Goal: Task Accomplishment & Management: Manage account settings

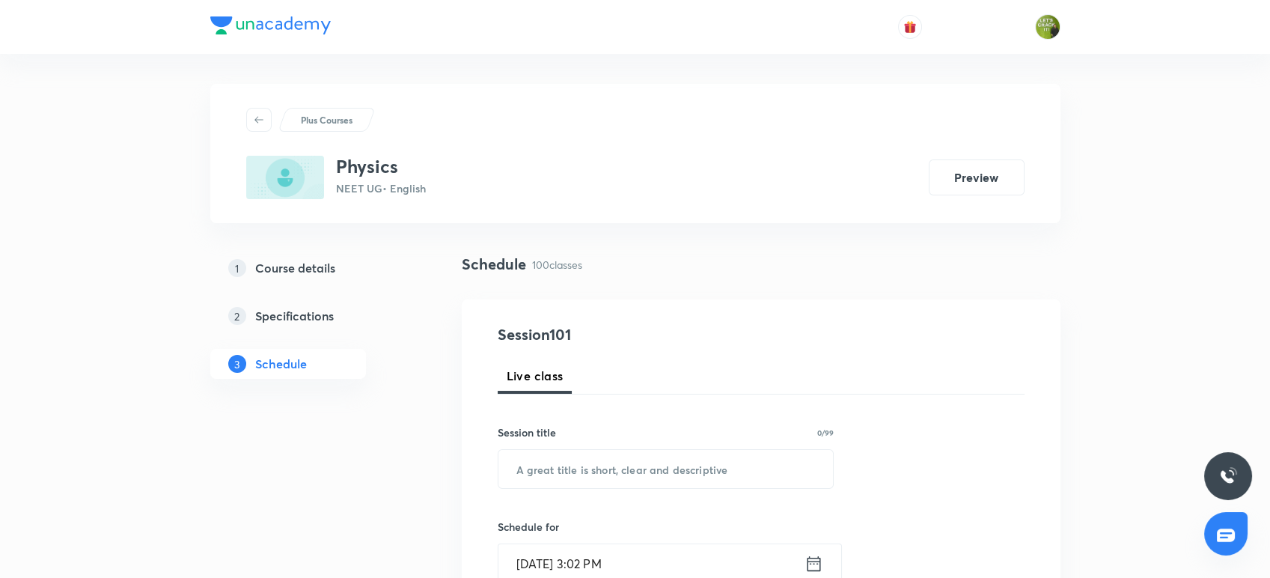
click at [849, 197] on div "Physics NEET UG • English Preview" at bounding box center [635, 177] width 779 height 43
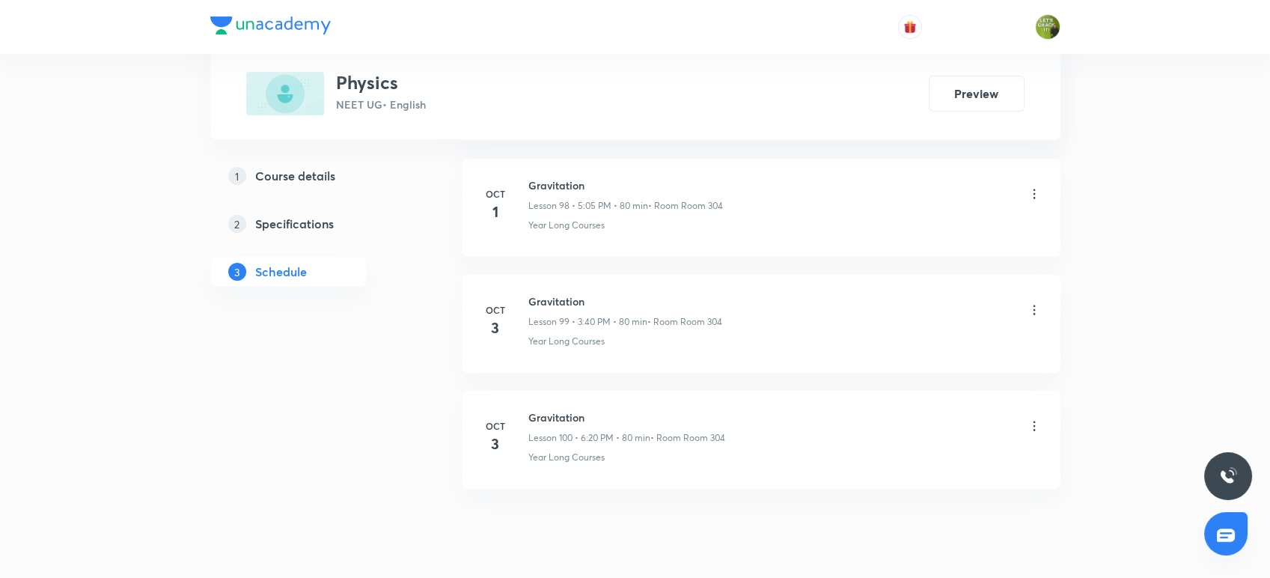
scroll to position [12209, 0]
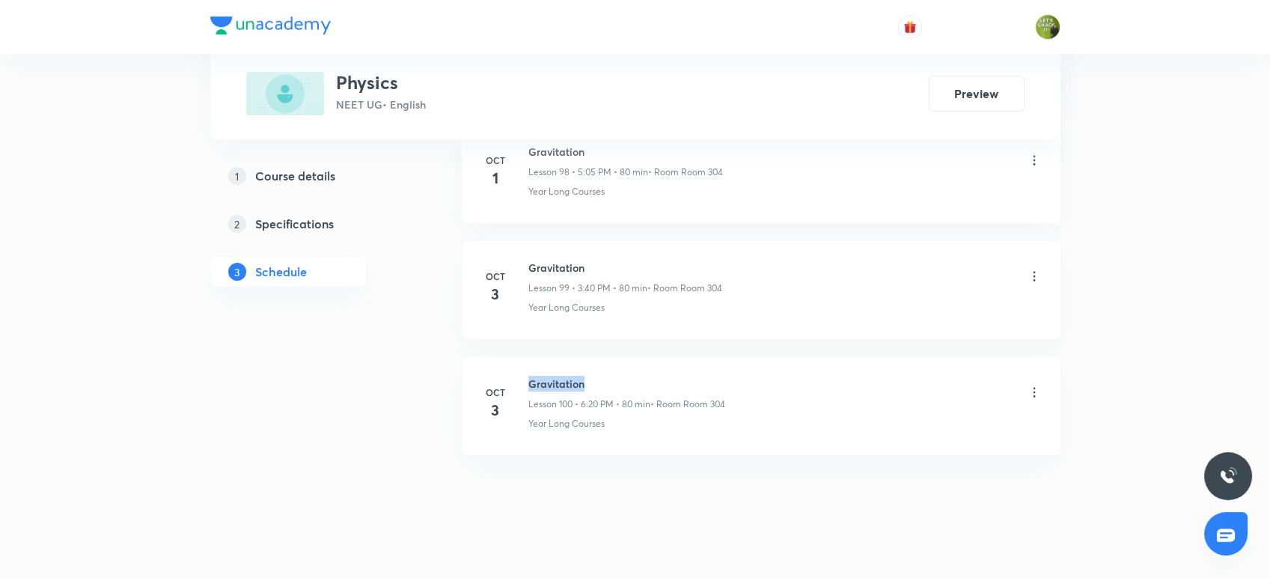
drag, startPoint x: 588, startPoint y: 367, endPoint x: 526, endPoint y: 341, distance: 68.1
click at [526, 357] on li "[DATE] Gravitation Lesson 100 • 6:20 PM • 80 min • Room Room 304 Year Long Cour…" at bounding box center [761, 406] width 599 height 98
copy h6 "Gravitation"
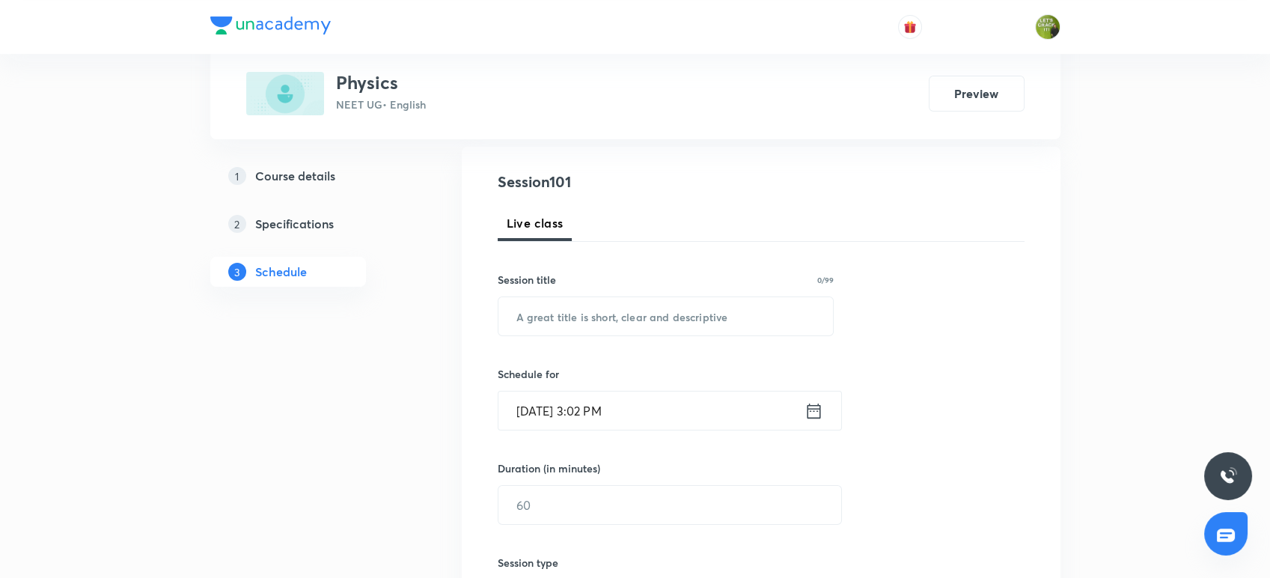
scroll to position [156, 0]
click at [522, 321] on input "text" at bounding box center [666, 313] width 335 height 38
paste input "Gravitation"
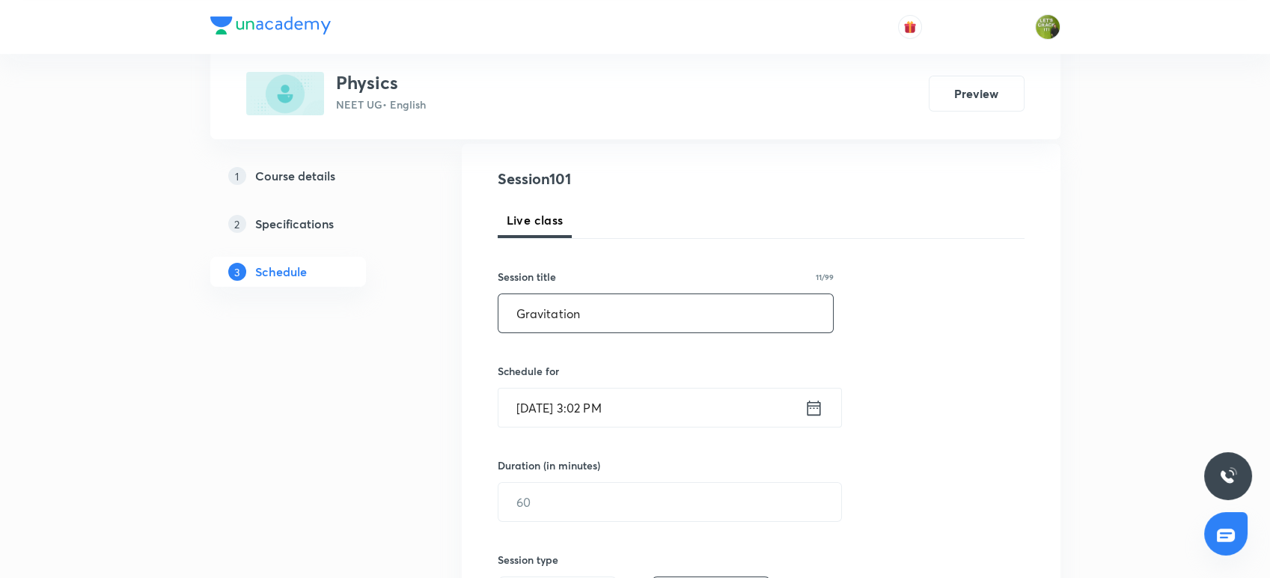
type input "Gravitation"
click at [812, 407] on icon at bounding box center [814, 408] width 19 height 21
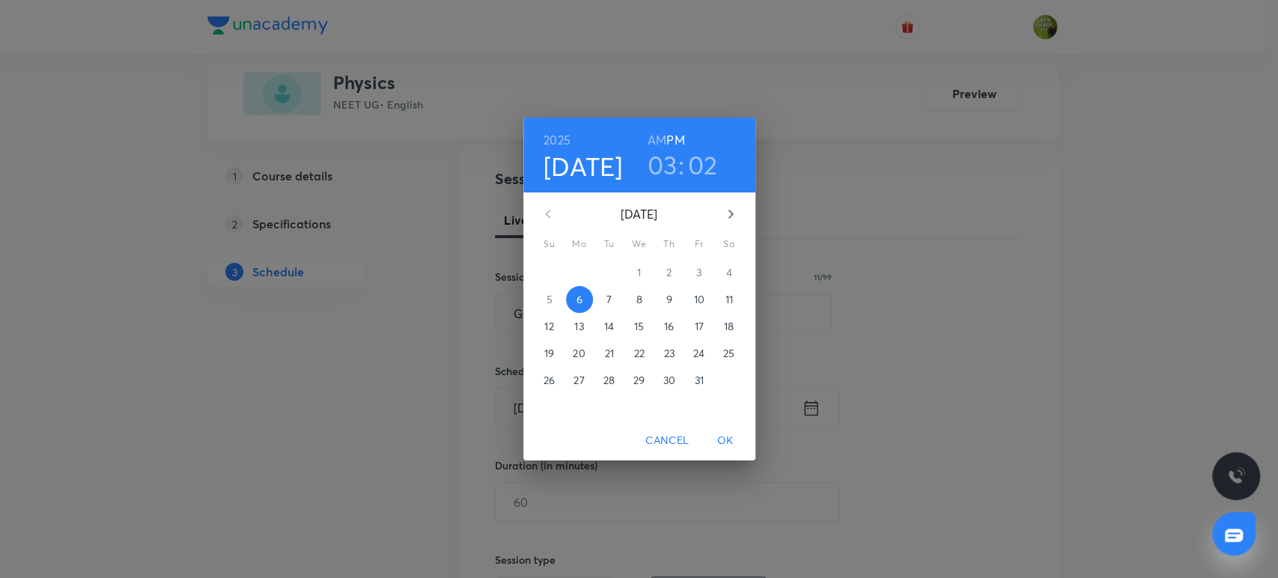
click at [687, 168] on div "03 : 02" at bounding box center [682, 164] width 104 height 31
click at [704, 168] on h3 "02" at bounding box center [703, 164] width 30 height 31
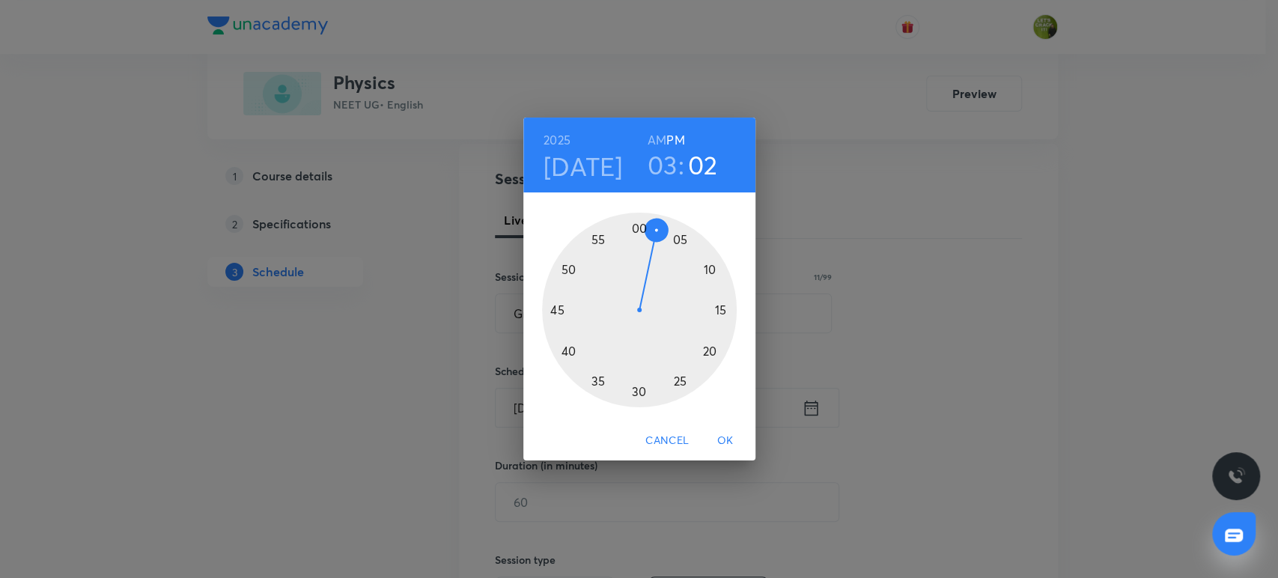
click at [568, 348] on div at bounding box center [639, 310] width 195 height 195
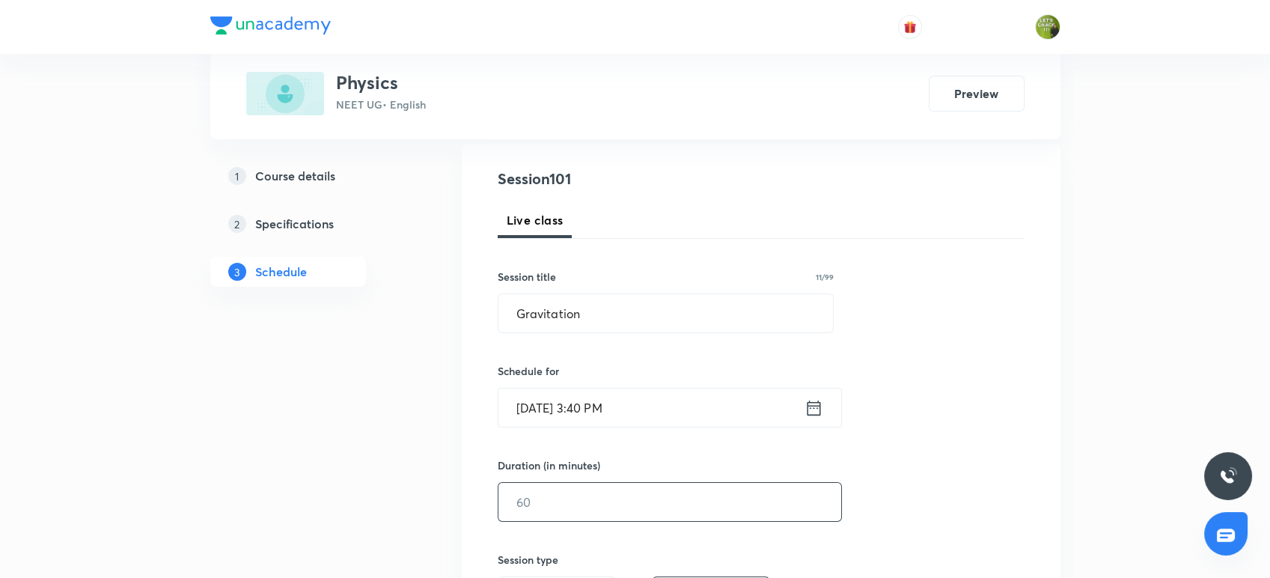
click at [591, 504] on input "text" at bounding box center [670, 502] width 343 height 38
type input "9"
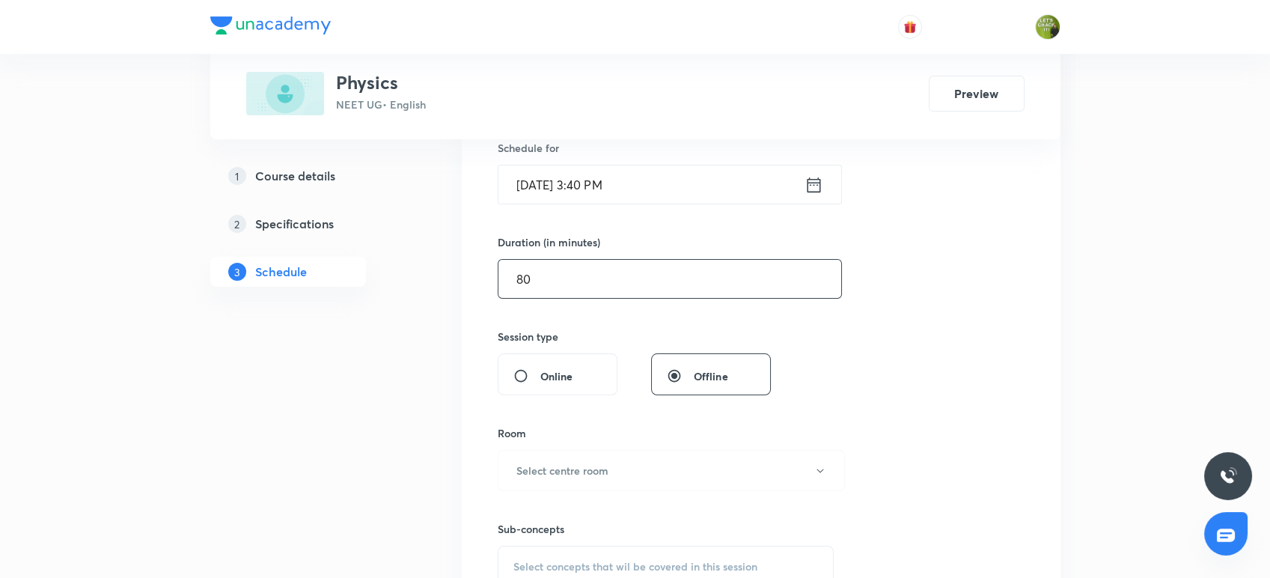
scroll to position [385, 0]
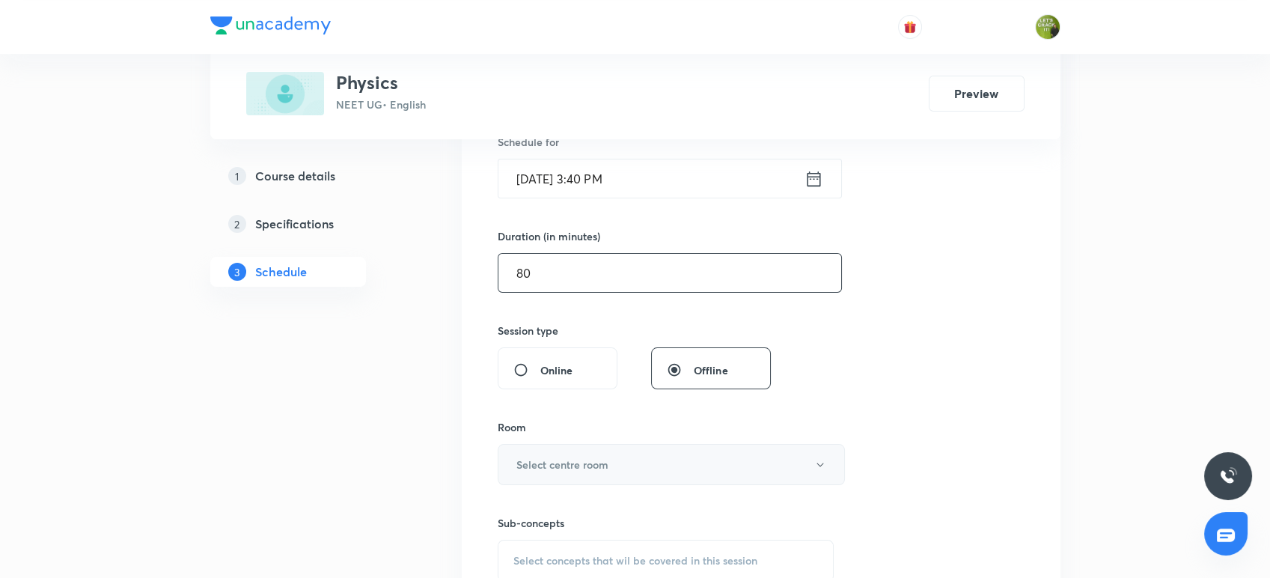
type input "80"
click at [603, 475] on button "Select centre room" at bounding box center [671, 464] width 347 height 41
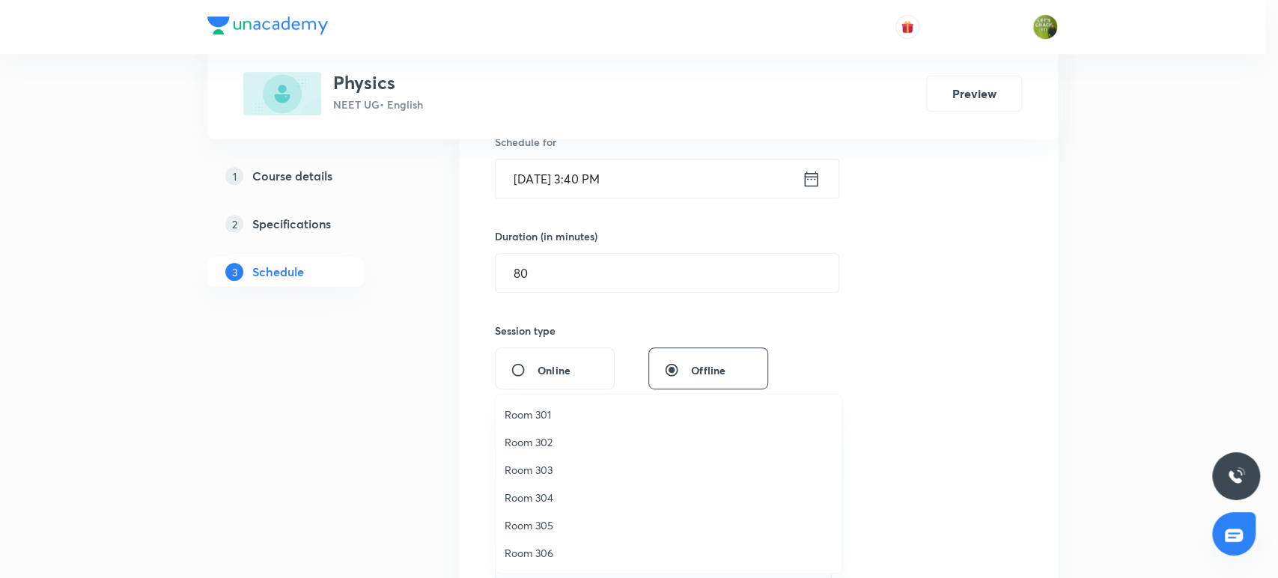
click at [564, 428] on li "Room 302" at bounding box center [669, 442] width 346 height 28
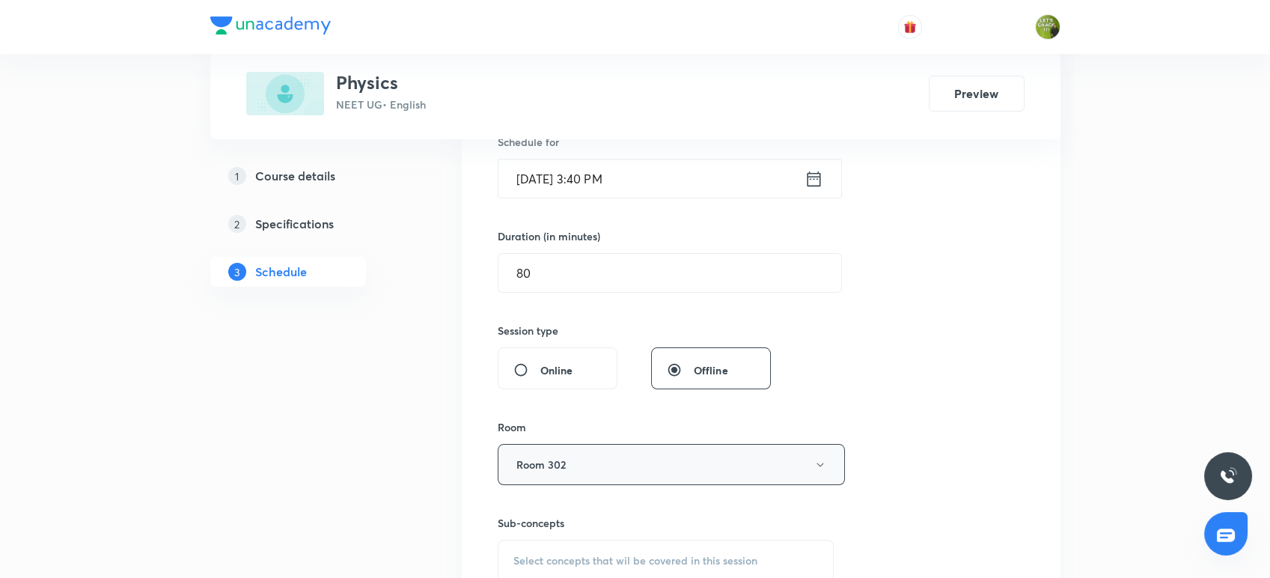
click at [570, 469] on button "Room 302" at bounding box center [671, 464] width 347 height 41
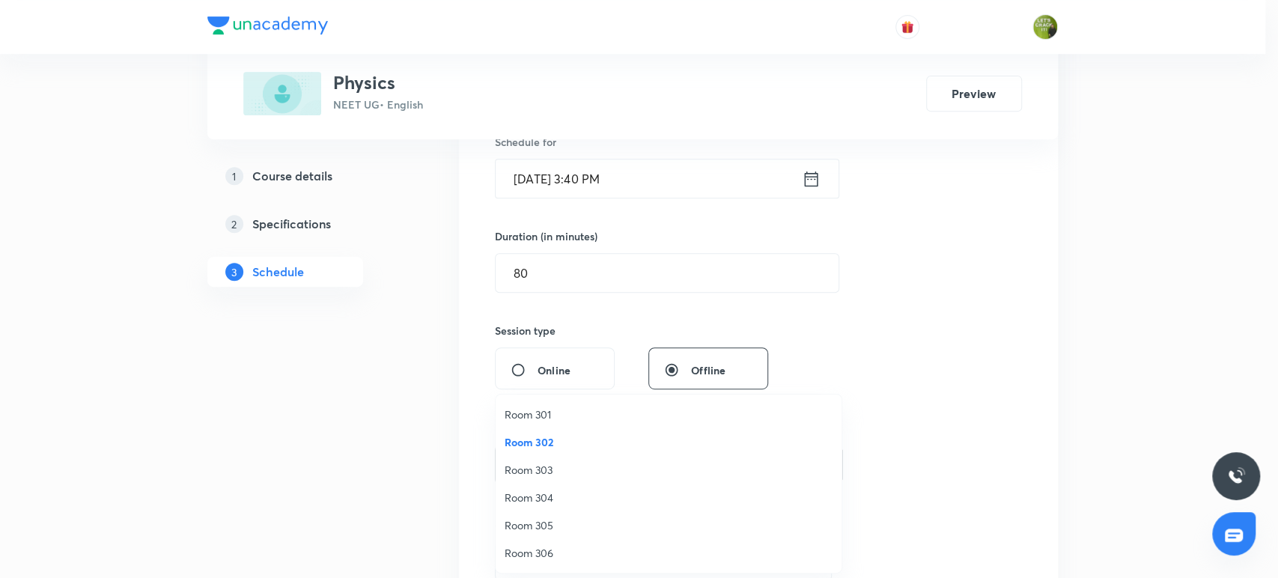
click at [543, 416] on span "Room 301" at bounding box center [669, 415] width 328 height 16
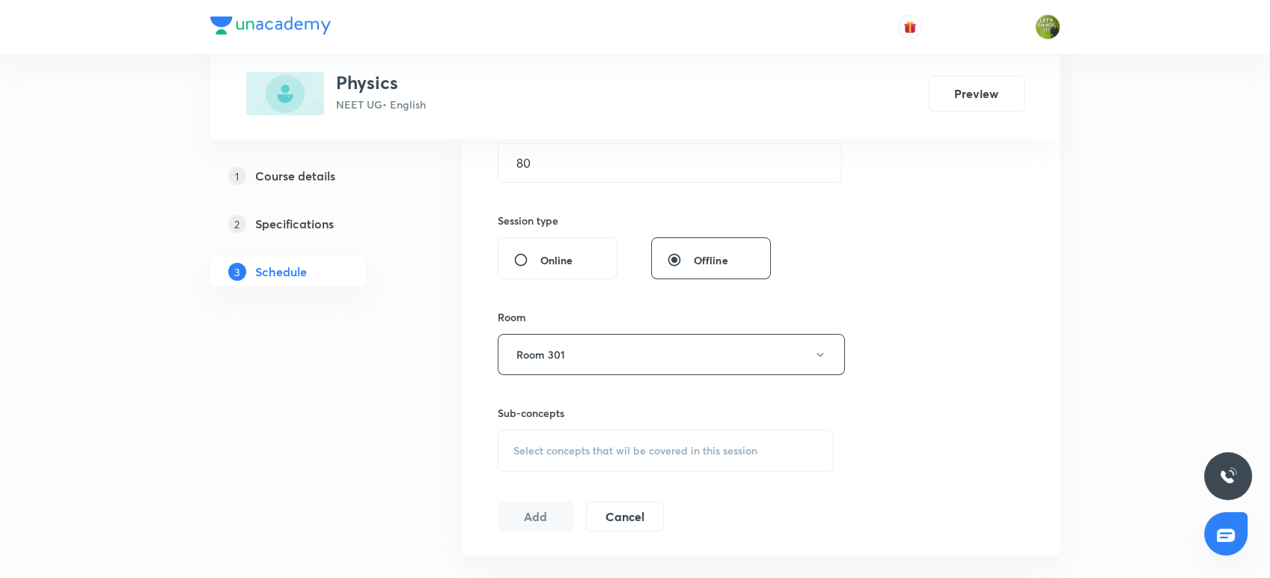
scroll to position [497, 0]
click at [545, 432] on div "Select concepts that wil be covered in this session" at bounding box center [666, 448] width 337 height 42
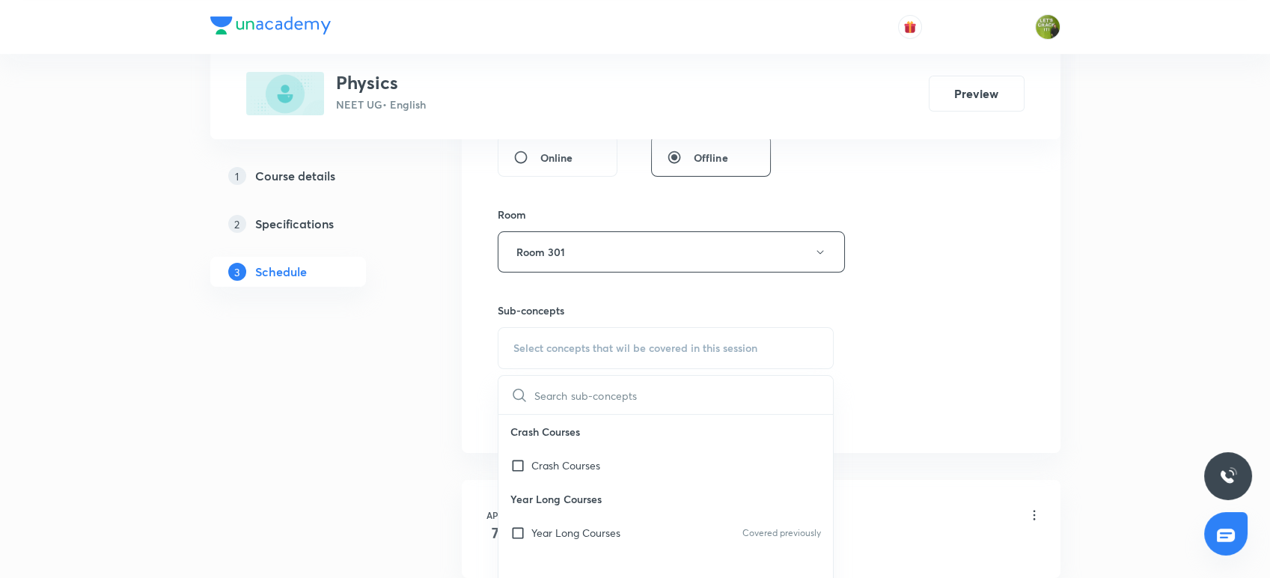
scroll to position [631, 0]
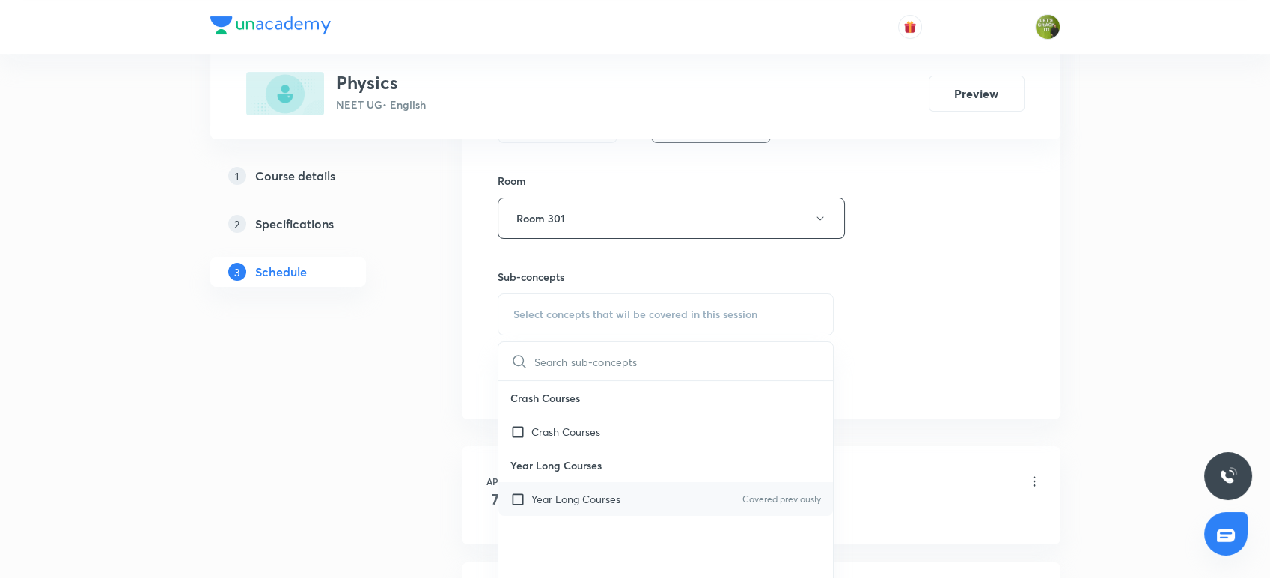
click at [521, 495] on input "checkbox" at bounding box center [521, 499] width 21 height 16
checkbox input "true"
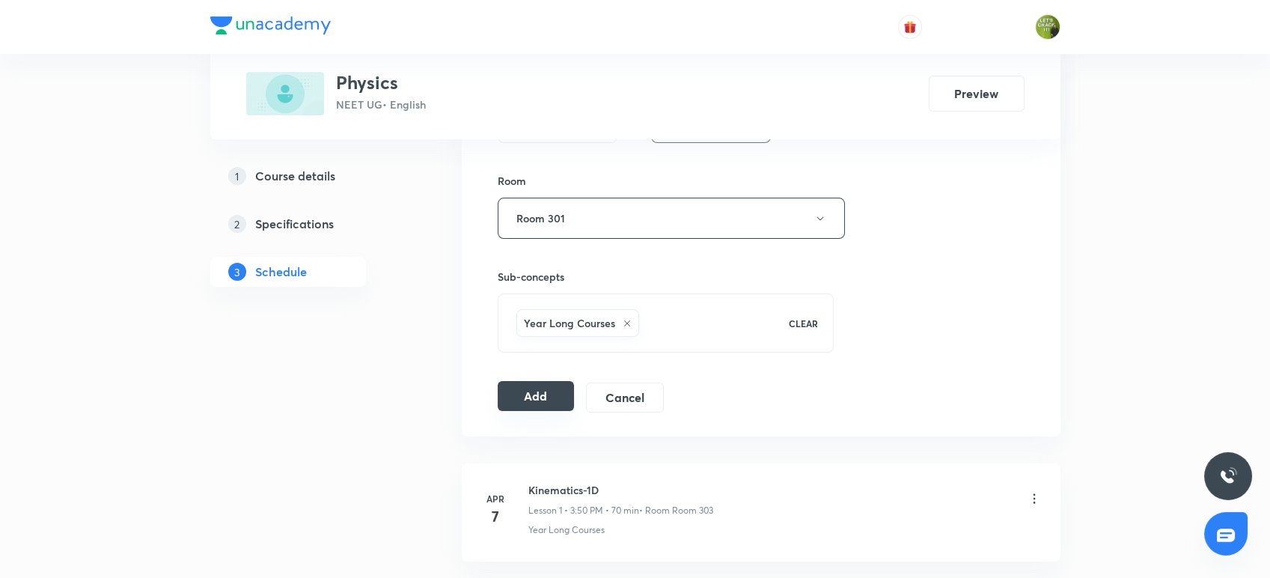
click at [532, 401] on button "Add" at bounding box center [536, 396] width 77 height 30
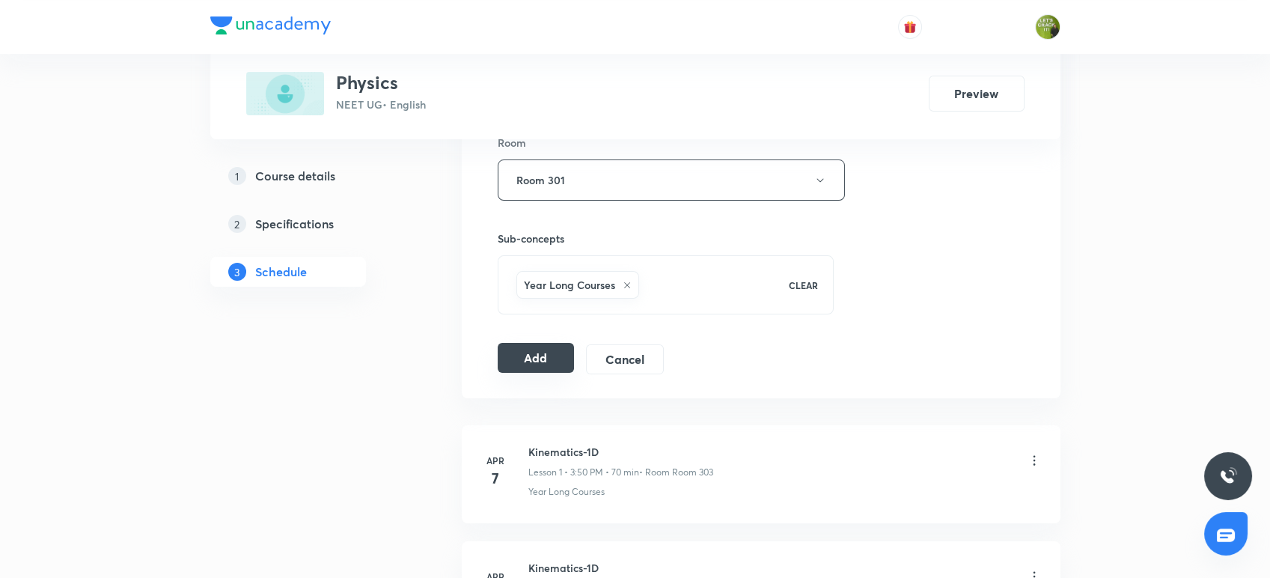
scroll to position [633, 0]
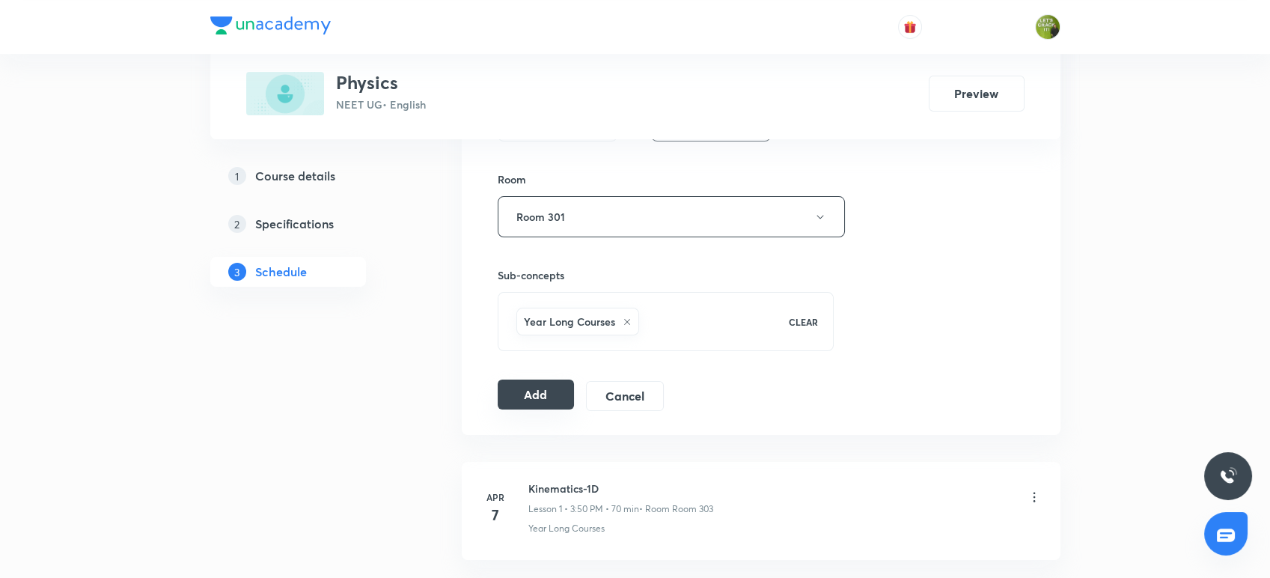
click at [532, 401] on button "Add" at bounding box center [536, 395] width 77 height 30
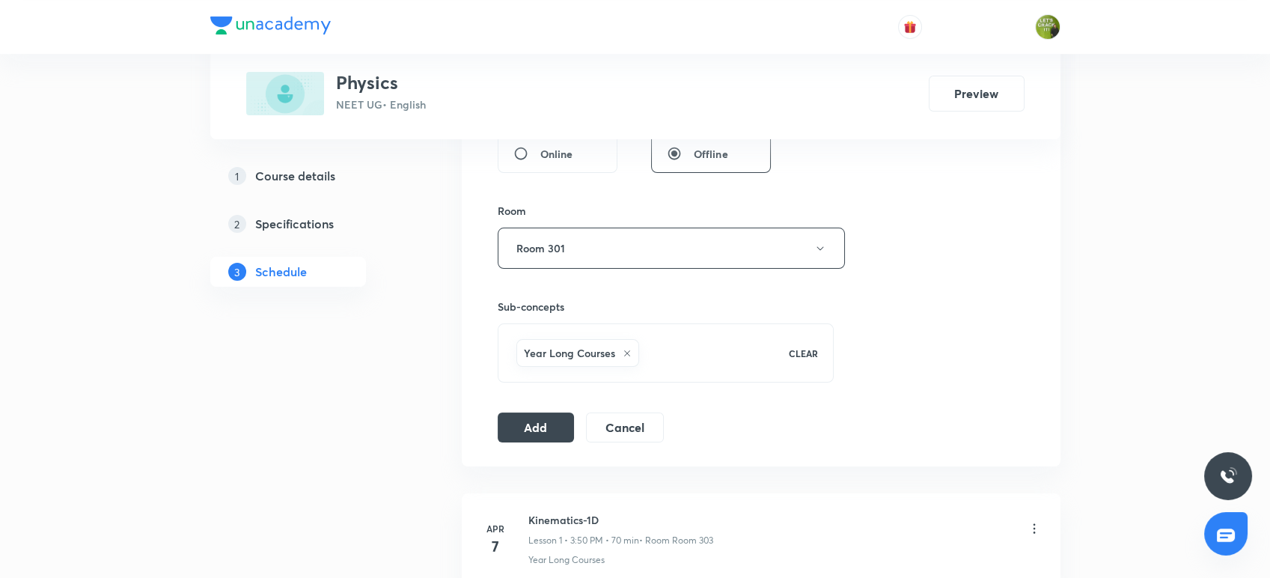
scroll to position [615, 0]
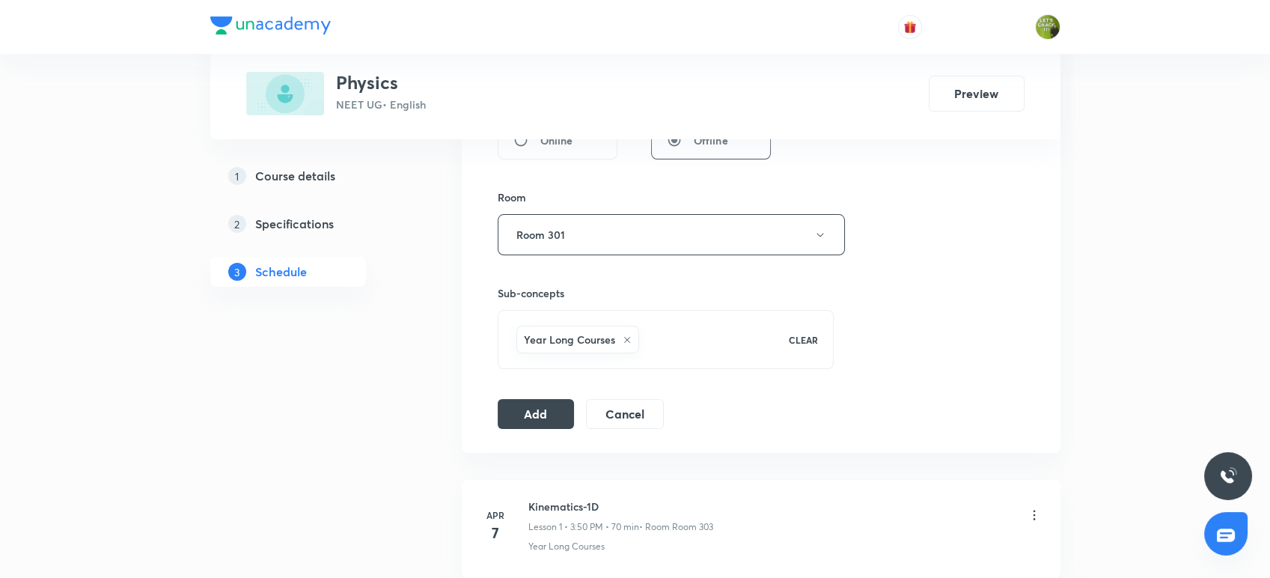
click at [517, 393] on div "Session 101 Live class Session title 11/99 Gravitation ​ Schedule for [DATE] 3:…" at bounding box center [761, 69] width 527 height 720
click at [521, 399] on button "Add" at bounding box center [536, 413] width 77 height 30
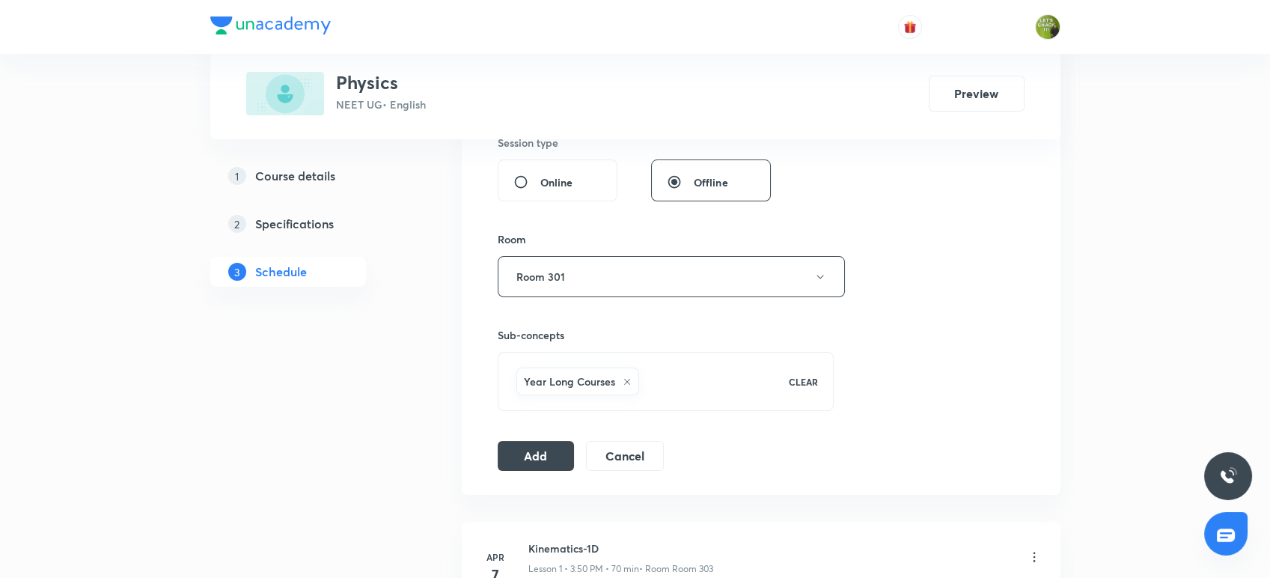
scroll to position [575, 0]
click at [553, 442] on button "Add" at bounding box center [536, 452] width 77 height 30
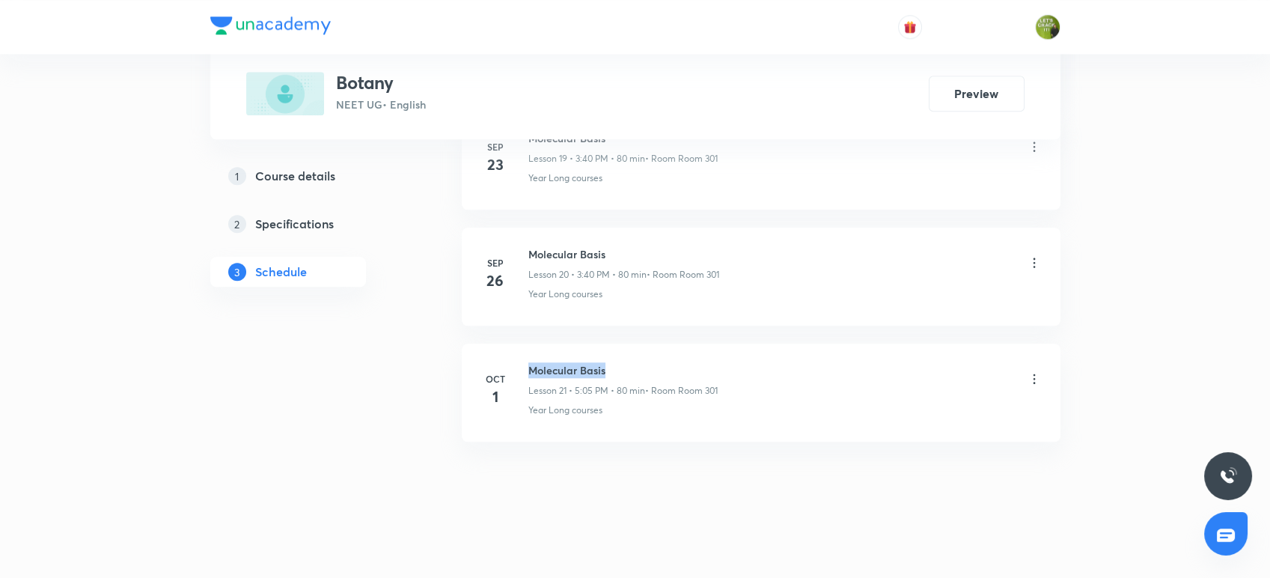
drag, startPoint x: 606, startPoint y: 368, endPoint x: 514, endPoint y: 340, distance: 96.2
click at [514, 344] on li "[DATE] Molecular Basis Lesson 21 • 5:05 PM • 80 min • Room Room 301 Year Long c…" at bounding box center [761, 393] width 599 height 98
copy h6 "Molecular Basis"
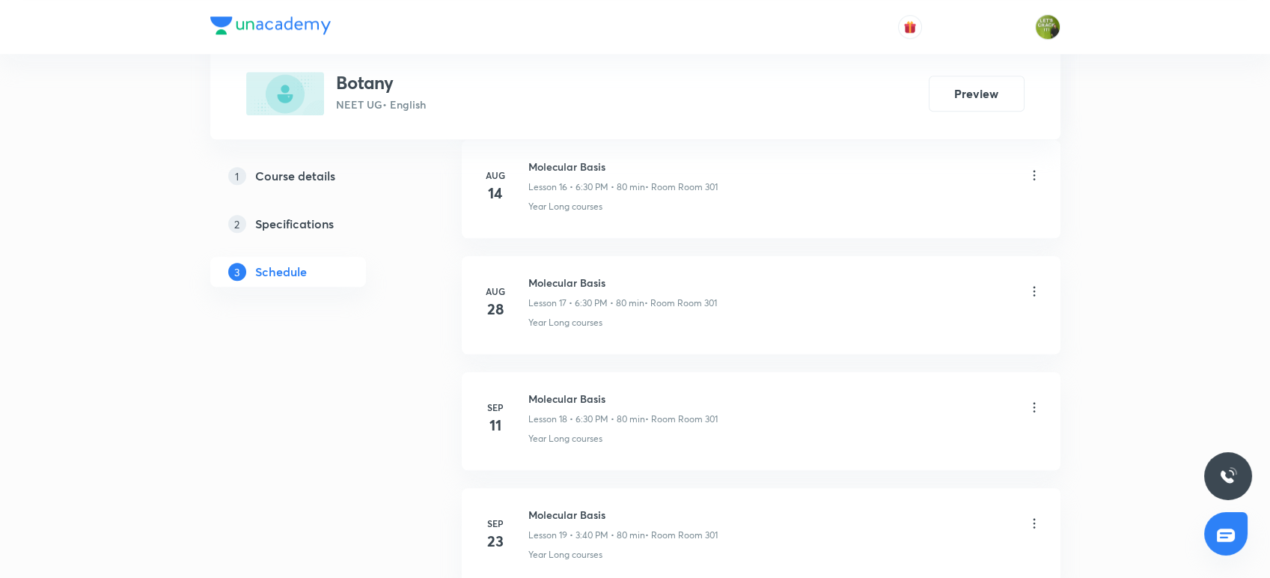
scroll to position [3055, 0]
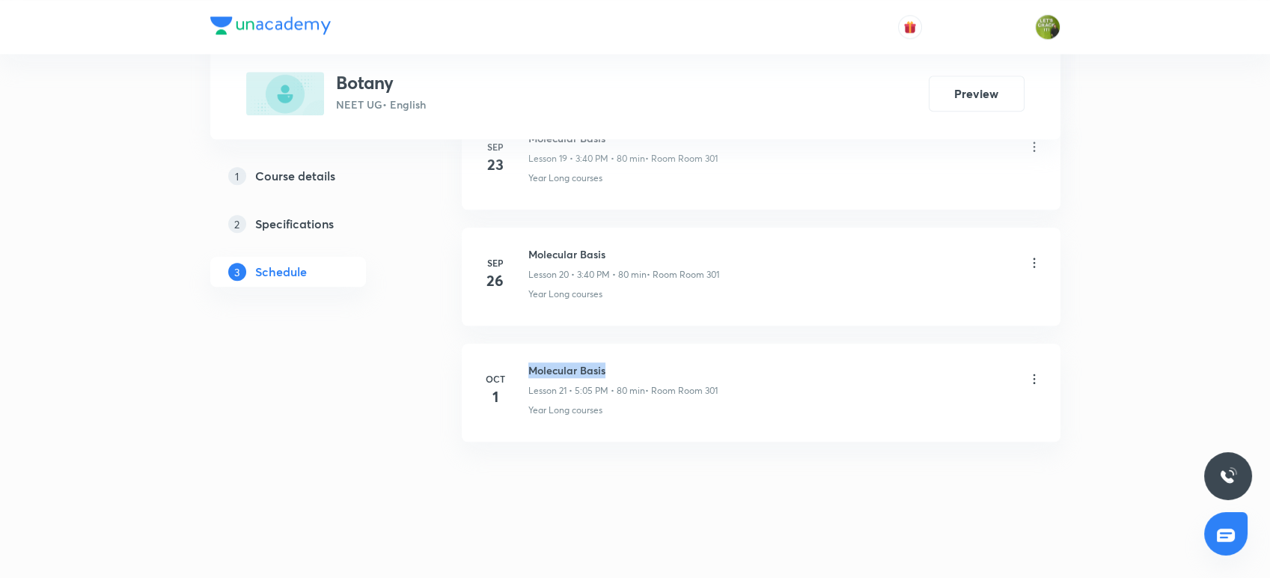
click at [540, 355] on li "Oct 1 Molecular Basis Lesson 21 • 5:05 PM • 80 min • Room Room 301 Year Long co…" at bounding box center [761, 393] width 599 height 98
drag, startPoint x: 613, startPoint y: 360, endPoint x: 519, endPoint y: 348, distance: 95.1
click at [519, 348] on li "Oct 1 Molecular Basis Lesson 21 • 5:05 PM • 80 min • Room Room 301 Year Long co…" at bounding box center [761, 393] width 599 height 98
copy h6 "Molecular Basis"
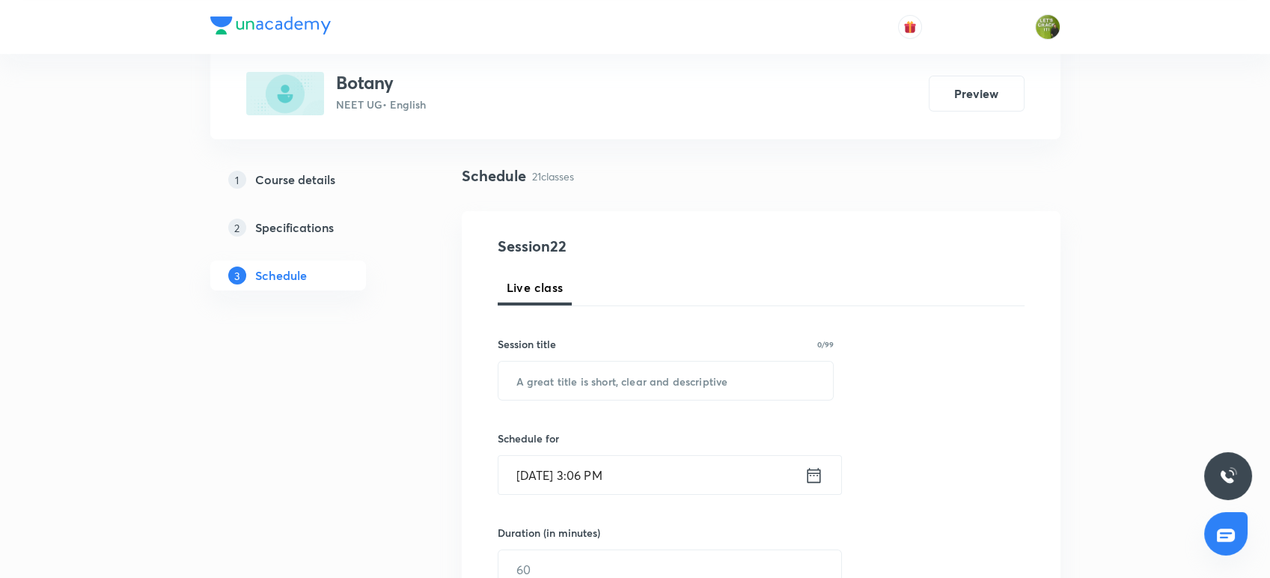
scroll to position [89, 0]
click at [533, 388] on input "text" at bounding box center [666, 380] width 335 height 38
paste input "Molecular Basis"
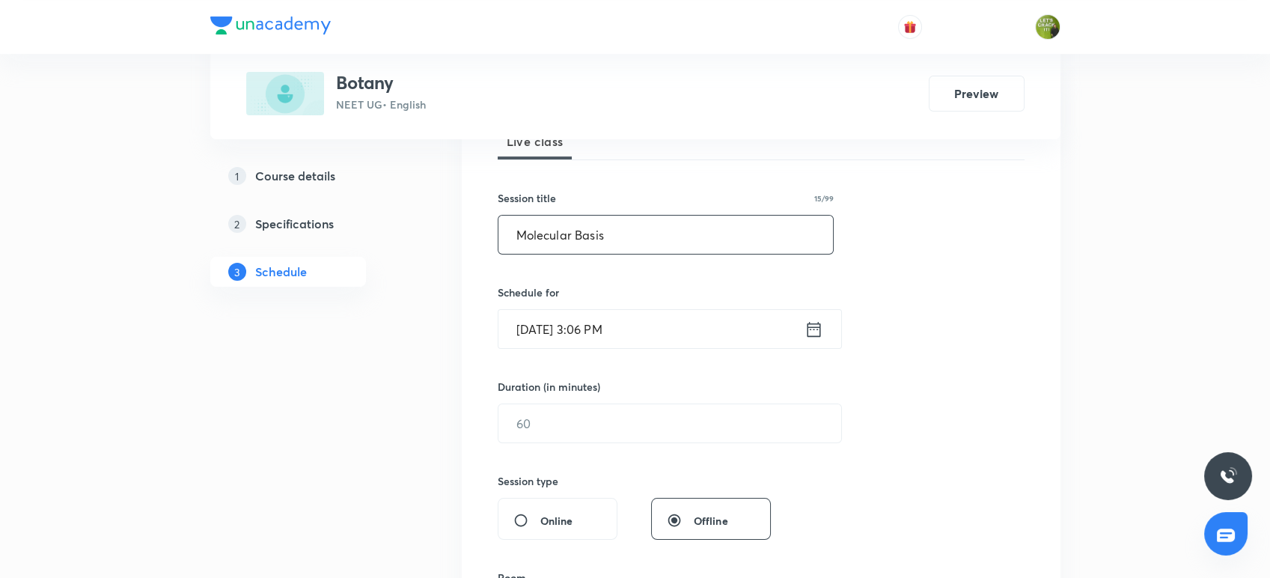
scroll to position [261, 0]
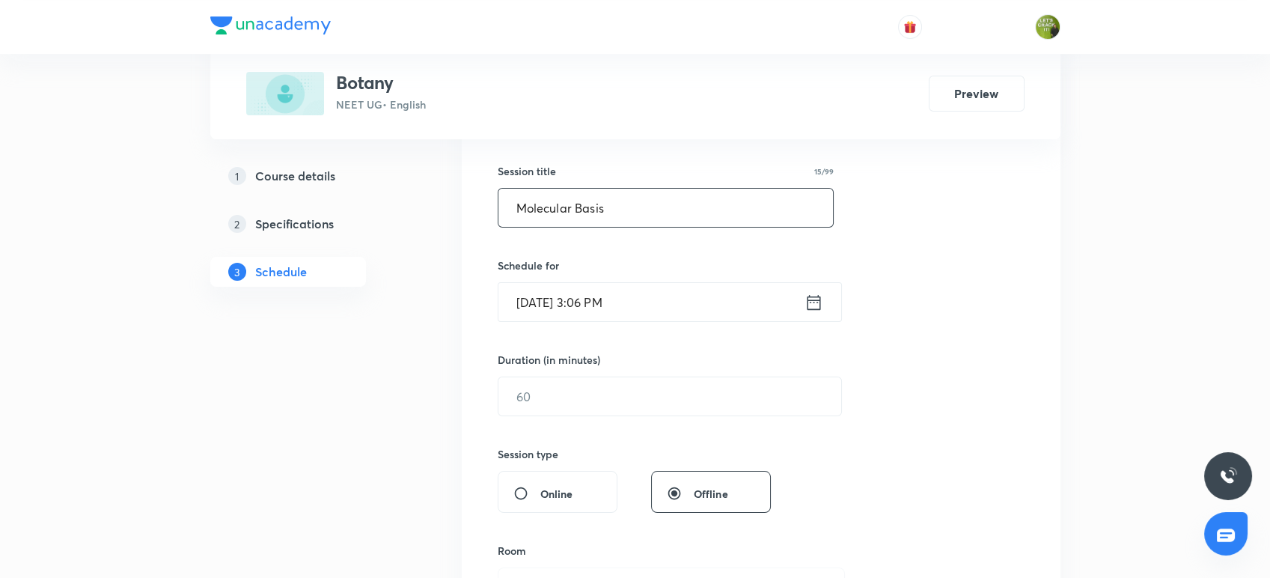
type input "Molecular Basis"
click at [812, 311] on icon at bounding box center [814, 302] width 19 height 21
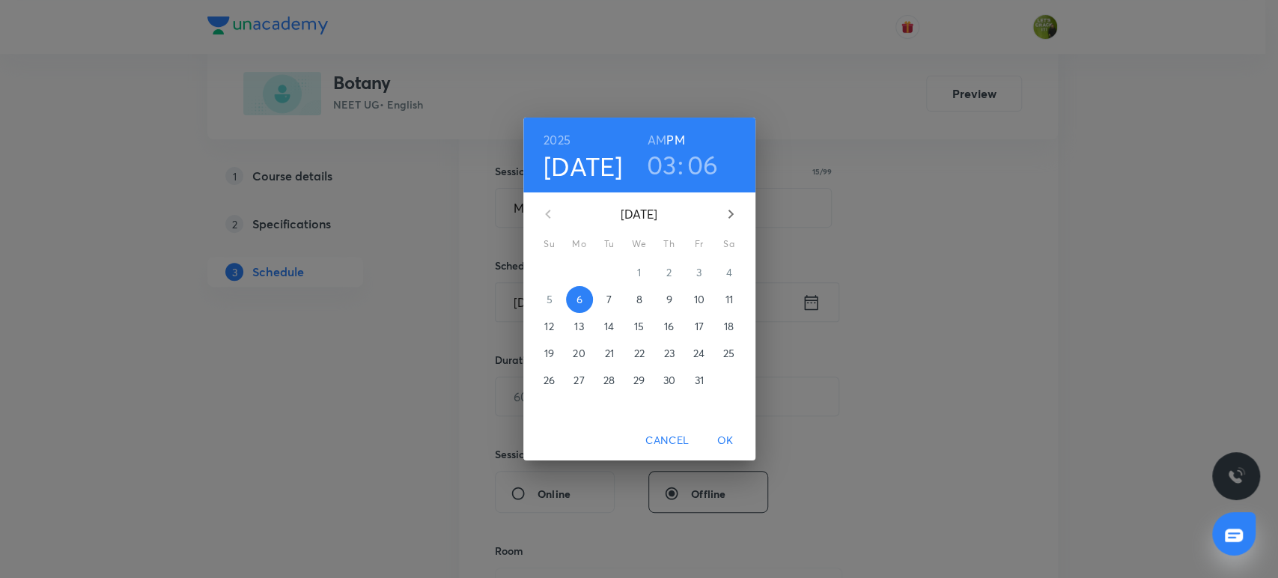
click at [695, 169] on h3 "06" at bounding box center [702, 164] width 31 height 31
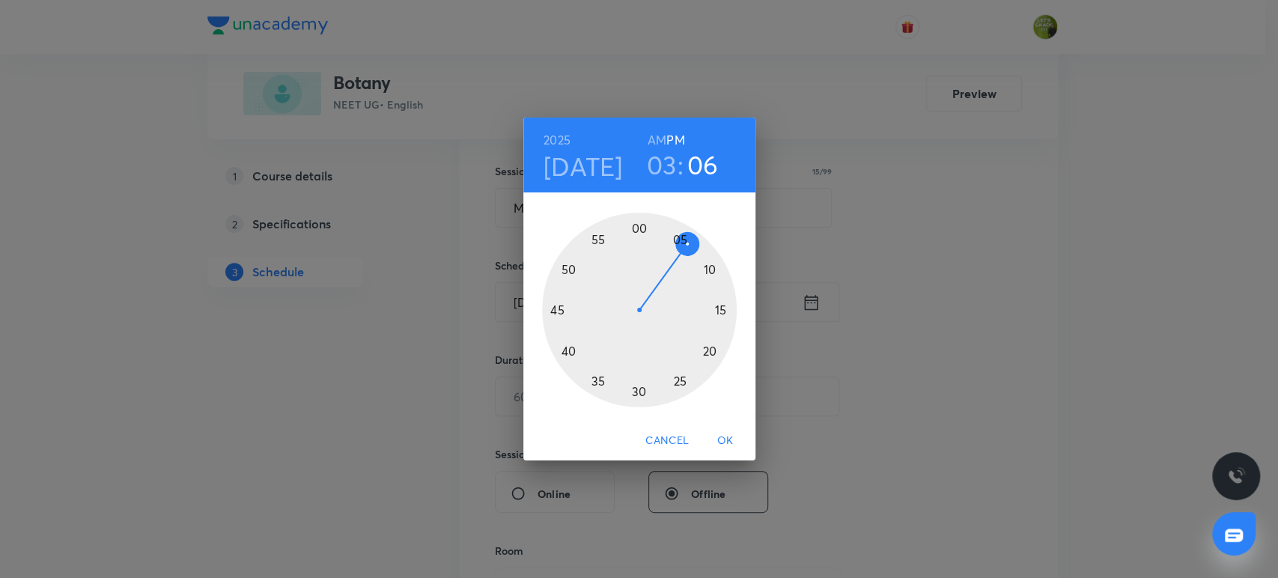
click at [564, 351] on div at bounding box center [639, 310] width 195 height 195
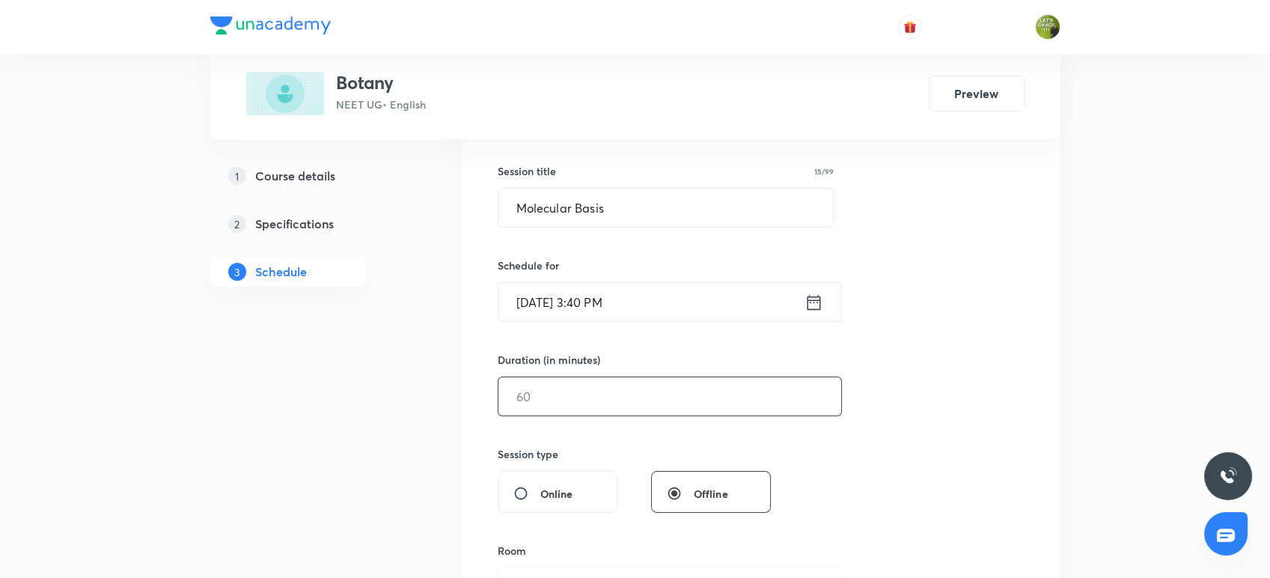
click at [548, 394] on input "text" at bounding box center [670, 396] width 343 height 38
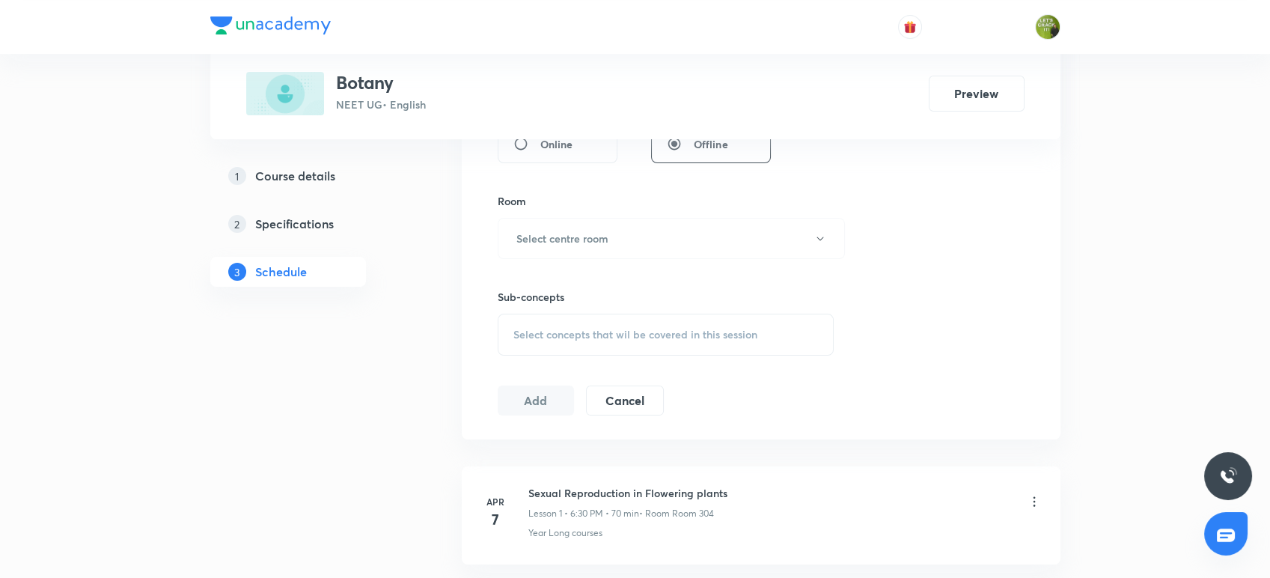
scroll to position [616, 0]
type input "80"
click at [597, 232] on h6 "Select centre room" at bounding box center [563, 233] width 92 height 16
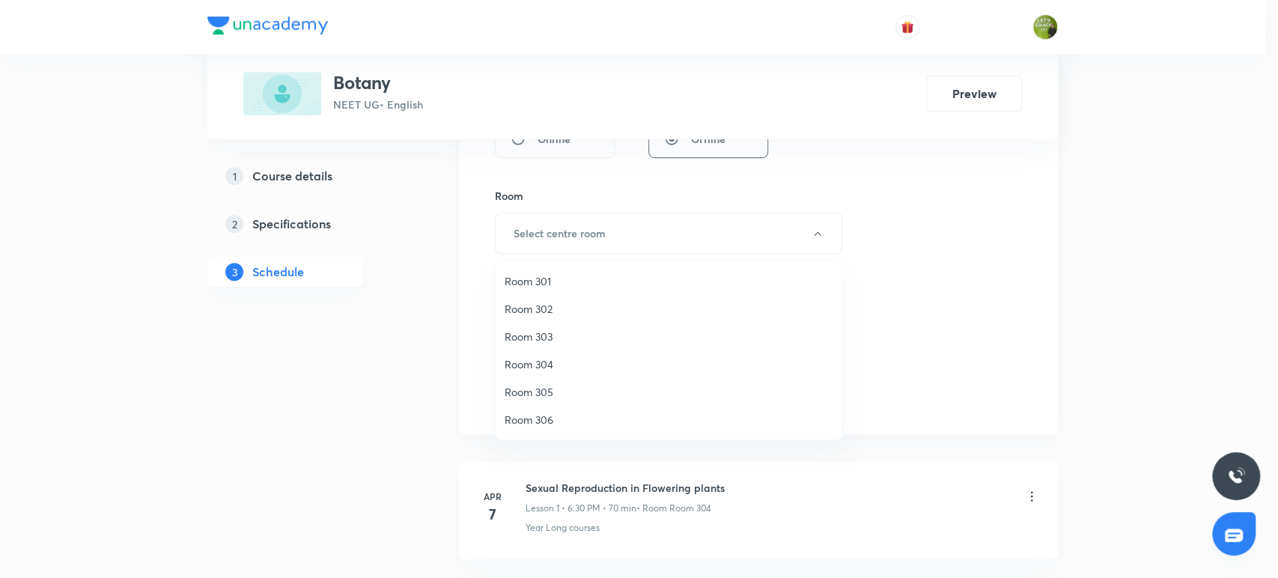
click at [556, 305] on span "Room 302" at bounding box center [669, 309] width 328 height 16
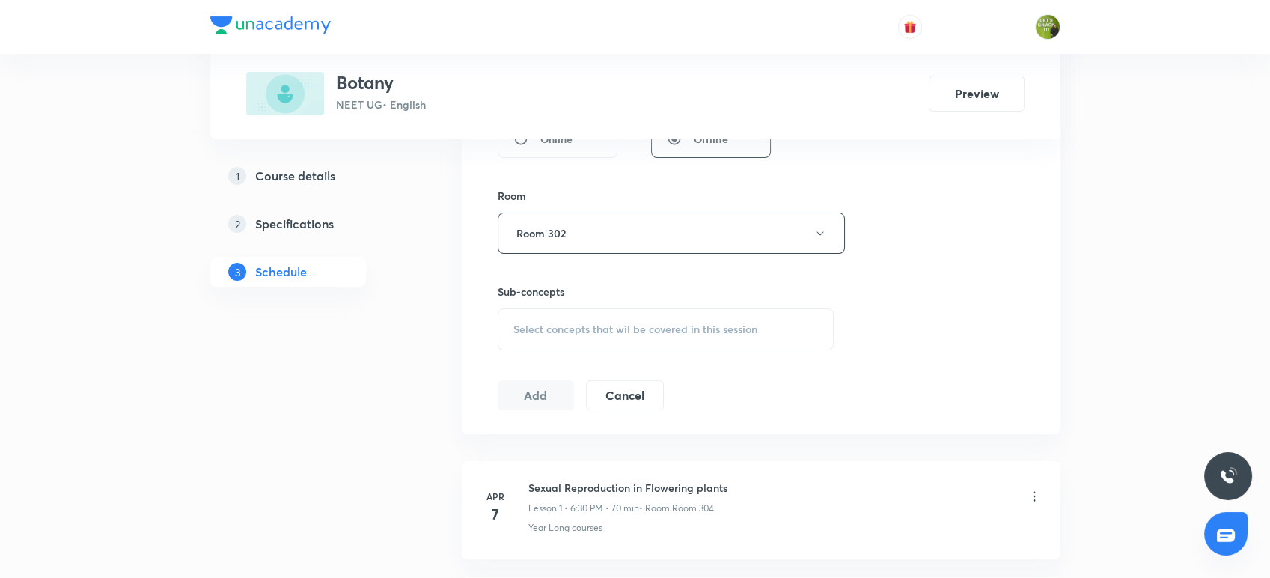
click at [547, 332] on span "Select concepts that wil be covered in this session" at bounding box center [636, 329] width 244 height 12
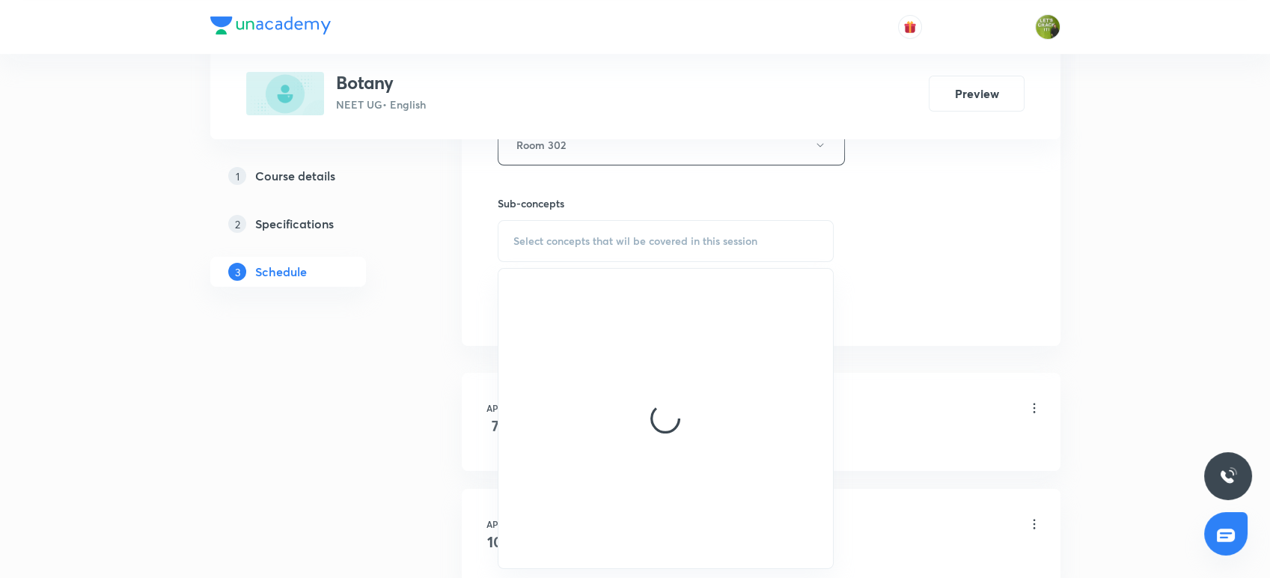
scroll to position [717, 0]
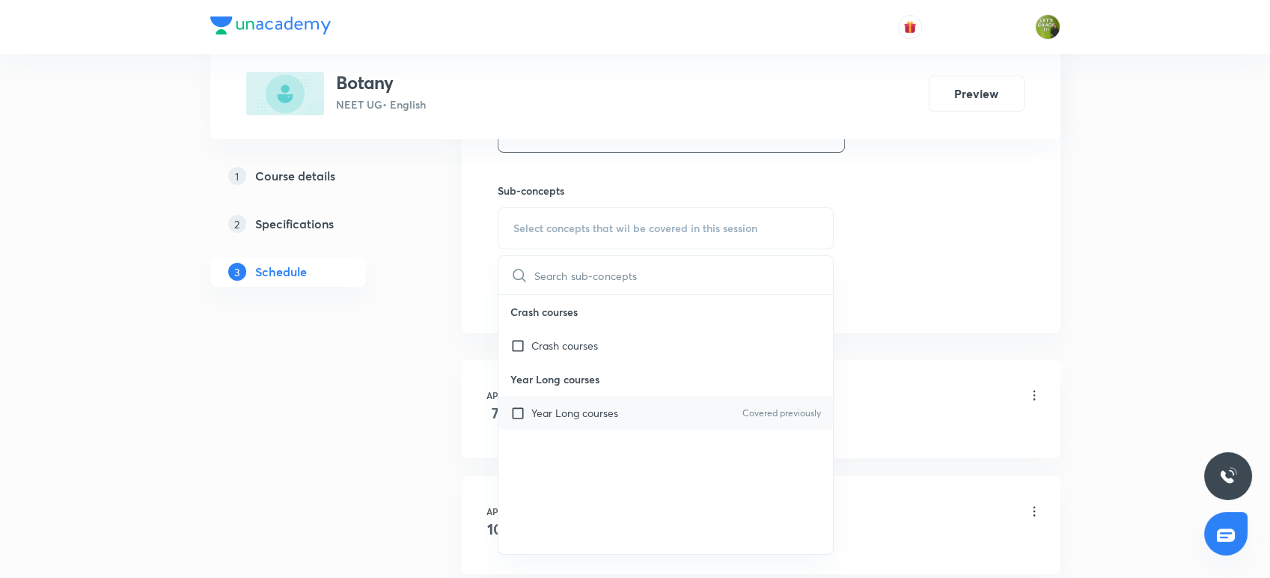
click at [572, 410] on p "Year Long courses" at bounding box center [575, 413] width 87 height 16
checkbox input "true"
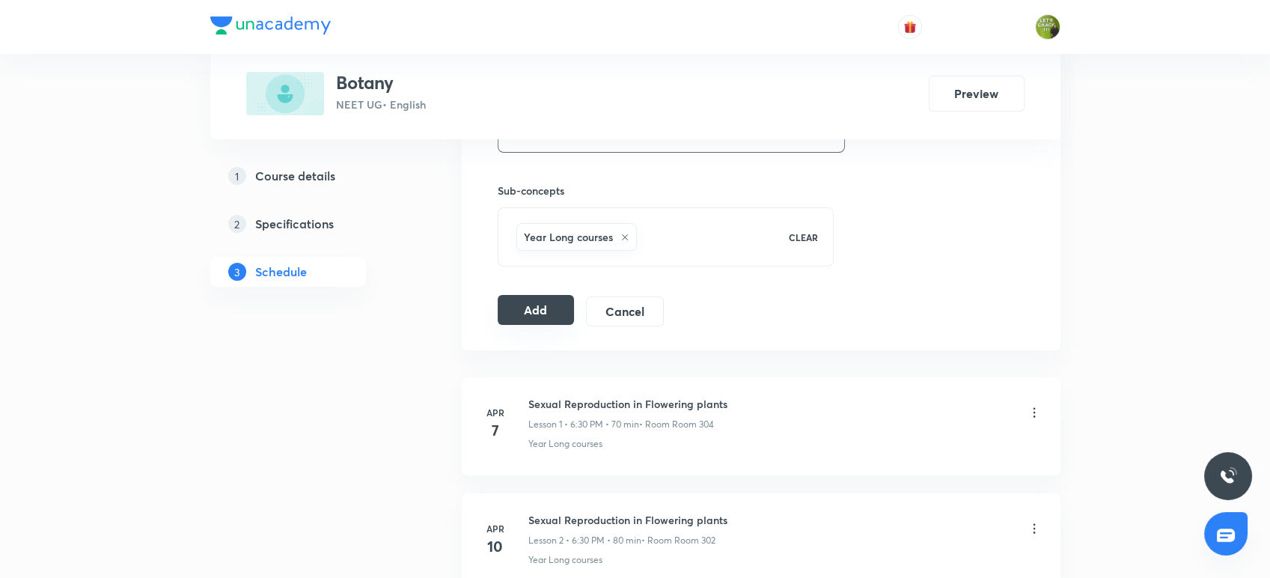
click at [541, 303] on button "Add" at bounding box center [536, 310] width 77 height 30
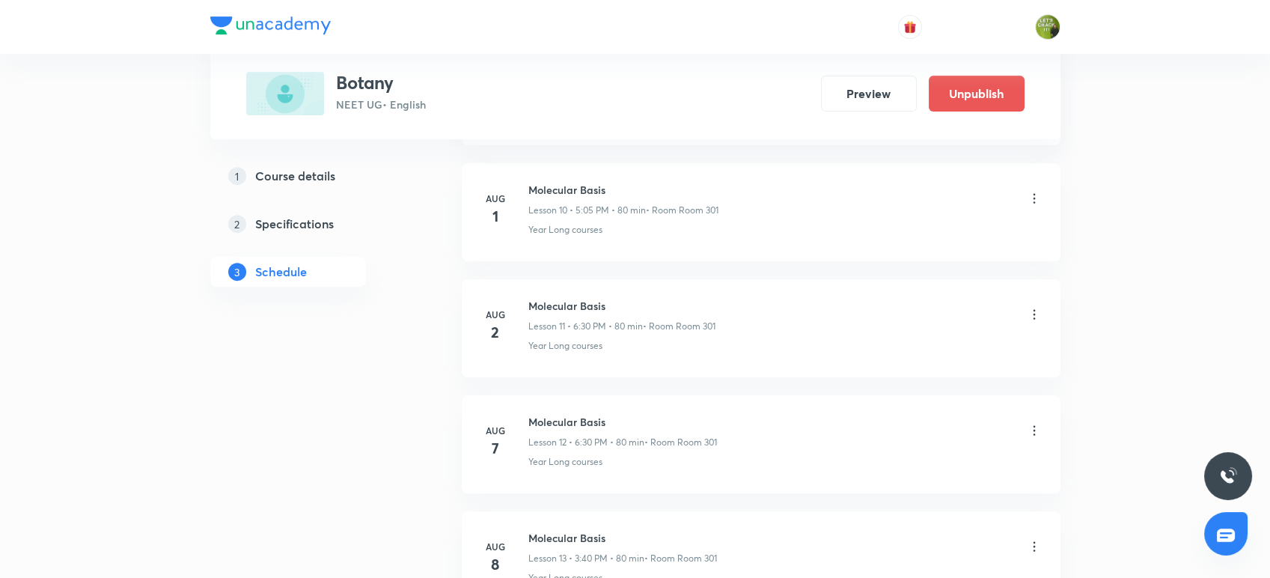
scroll to position [1304, 0]
